Goal: Task Accomplishment & Management: Manage account settings

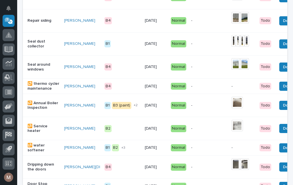
scroll to position [371, 0]
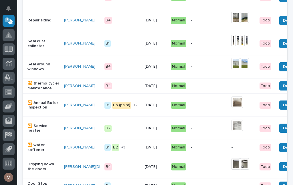
click at [41, 64] on p "Seal around windows" at bounding box center [43, 67] width 32 height 10
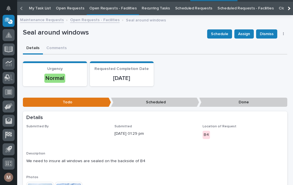
scroll to position [18, 0]
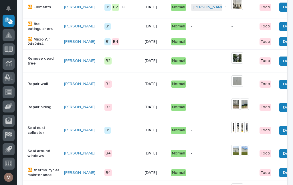
scroll to position [284, 0]
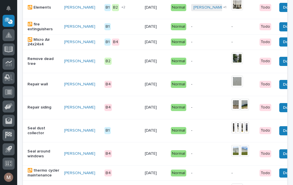
click at [283, 151] on span "Done" at bounding box center [288, 154] width 10 height 7
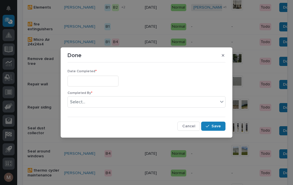
click at [86, 82] on input "text" at bounding box center [92, 81] width 51 height 11
click at [100, 83] on input "text" at bounding box center [92, 81] width 51 height 11
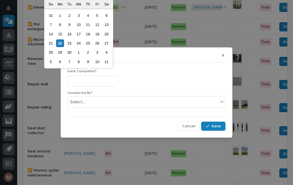
click at [100, 35] on div "19" at bounding box center [97, 34] width 8 height 8
type input "**********"
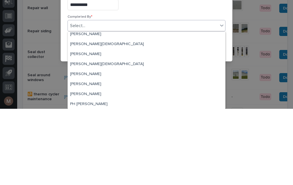
scroll to position [23, 0]
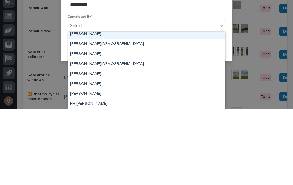
click at [87, 105] on div "Jerry Yoder" at bounding box center [146, 110] width 157 height 10
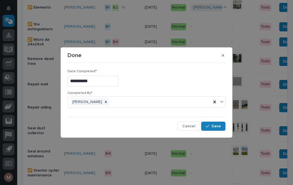
click at [211, 126] on div "button" at bounding box center [208, 126] width 6 height 4
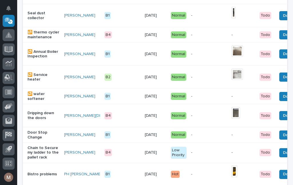
scroll to position [400, 0]
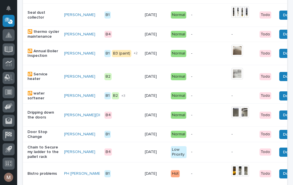
click at [36, 135] on p "Door Stop Change" at bounding box center [43, 135] width 32 height 10
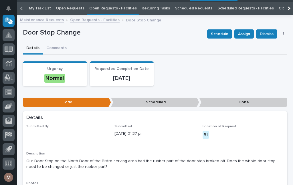
scroll to position [18, 0]
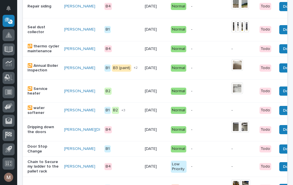
scroll to position [385, 0]
click at [283, 150] on span "Done" at bounding box center [288, 149] width 10 height 7
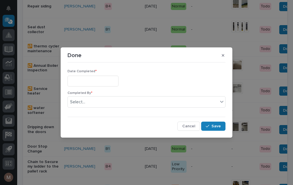
click at [91, 79] on input "text" at bounding box center [92, 81] width 51 height 11
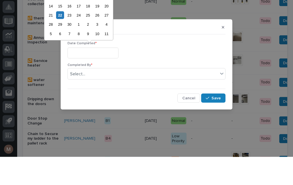
click at [65, 39] on div "21 22 23 24 25 26 27" at bounding box center [78, 43] width 65 height 9
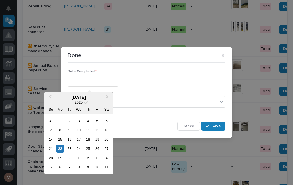
click at [63, 150] on div "22" at bounding box center [60, 149] width 8 height 8
type input "**********"
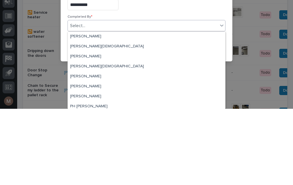
scroll to position [19, 0]
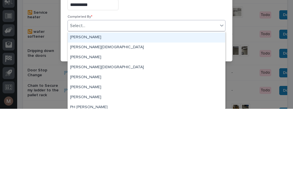
click at [87, 109] on div "Jerry Yoder" at bounding box center [146, 114] width 157 height 10
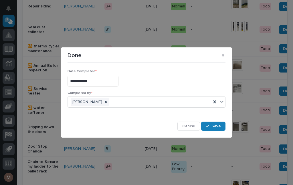
click at [217, 127] on span "Save" at bounding box center [215, 126] width 9 height 5
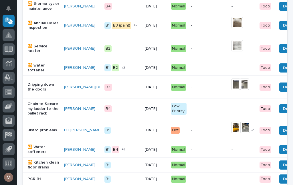
scroll to position [429, 0]
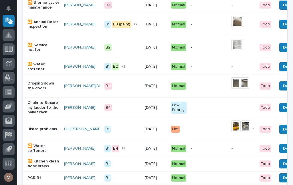
click at [36, 132] on p "Bistro problems" at bounding box center [43, 129] width 32 height 5
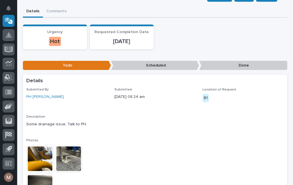
scroll to position [53, 0]
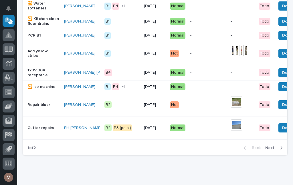
scroll to position [571, 0]
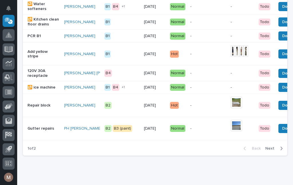
click at [38, 117] on td "Repair block" at bounding box center [42, 105] width 39 height 23
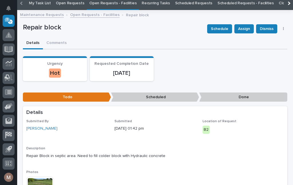
scroll to position [22, 0]
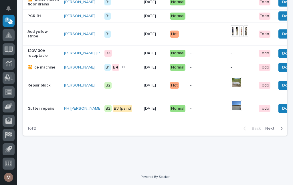
scroll to position [601, 0]
click at [274, 129] on span "Next" at bounding box center [271, 128] width 13 height 5
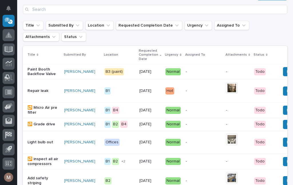
scroll to position [57, 0]
